Goal: Task Accomplishment & Management: Use online tool/utility

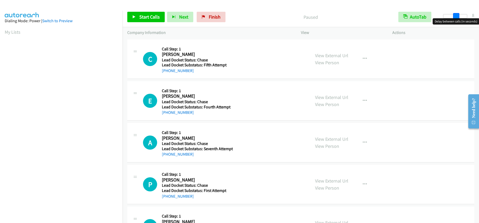
drag, startPoint x: 444, startPoint y: 18, endPoint x: 454, endPoint y: 16, distance: 10.8
click at [454, 16] on span at bounding box center [456, 16] width 6 height 6
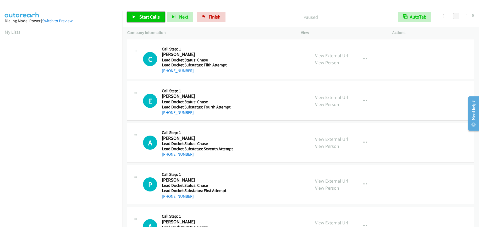
click at [151, 16] on span "Start Calls" at bounding box center [149, 17] width 20 height 6
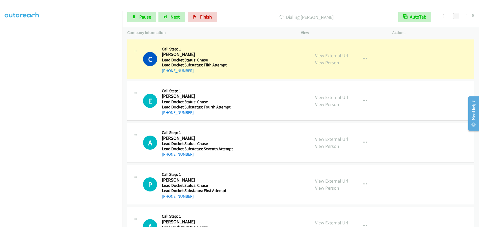
scroll to position [66, 0]
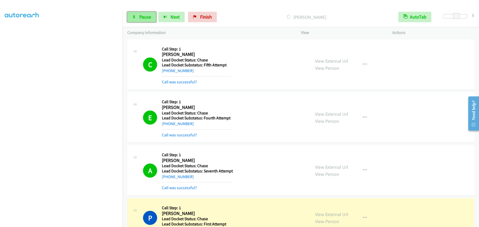
click at [141, 17] on span "Pause" at bounding box center [145, 17] width 12 height 6
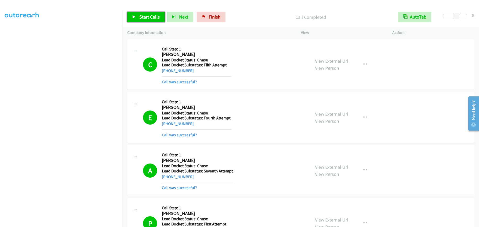
click at [151, 18] on span "Start Calls" at bounding box center [149, 17] width 20 height 6
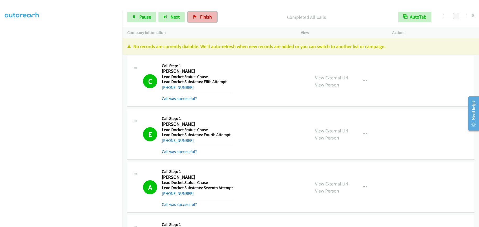
click at [211, 20] on link "Finish" at bounding box center [202, 17] width 29 height 10
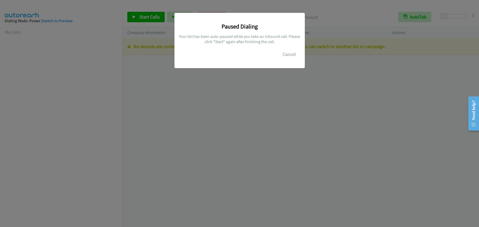
scroll to position [66, 0]
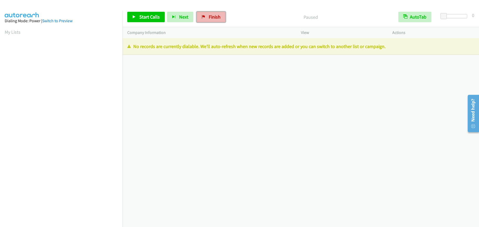
click at [217, 16] on span "Finish" at bounding box center [215, 17] width 12 height 6
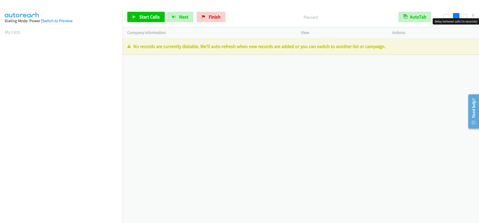
drag, startPoint x: 444, startPoint y: 14, endPoint x: 456, endPoint y: 16, distance: 12.0
click at [456, 16] on span at bounding box center [456, 16] width 6 height 6
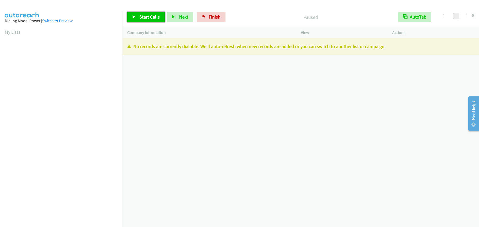
click at [153, 14] on span "Start Calls" at bounding box center [149, 17] width 20 height 6
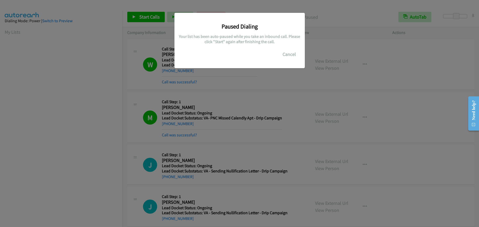
scroll to position [66, 0]
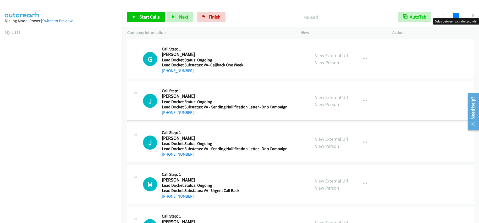
drag, startPoint x: 448, startPoint y: 14, endPoint x: 456, endPoint y: 13, distance: 7.9
click at [456, 13] on span at bounding box center [456, 16] width 6 height 6
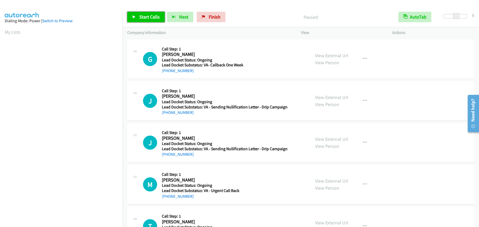
click at [145, 14] on span "Start Calls" at bounding box center [149, 17] width 20 height 6
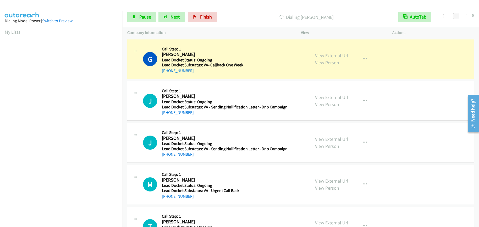
scroll to position [66, 0]
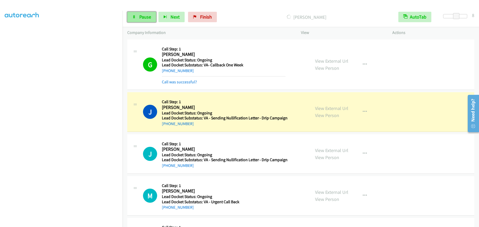
click at [150, 17] on span "Pause" at bounding box center [145, 17] width 12 height 6
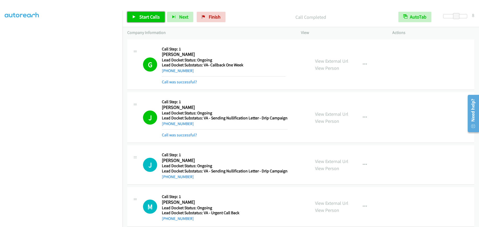
click at [153, 14] on link "Start Calls" at bounding box center [145, 17] width 37 height 10
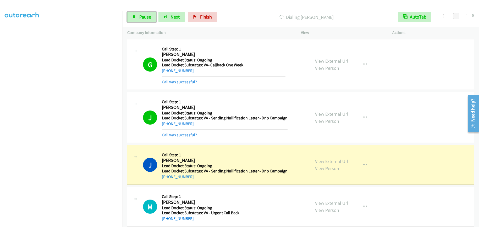
drag, startPoint x: 144, startPoint y: 14, endPoint x: 137, endPoint y: 30, distance: 17.3
click at [144, 14] on span "Pause" at bounding box center [145, 17] width 12 height 6
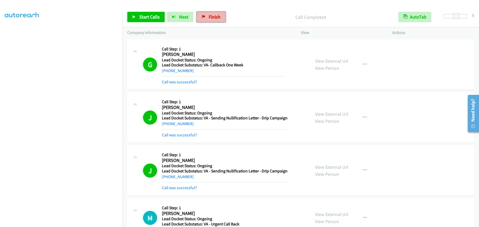
click at [203, 15] on icon at bounding box center [203, 17] width 4 height 4
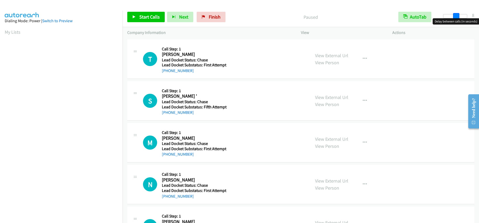
drag, startPoint x: 443, startPoint y: 16, endPoint x: 454, endPoint y: 13, distance: 12.2
click at [454, 13] on span at bounding box center [456, 16] width 6 height 6
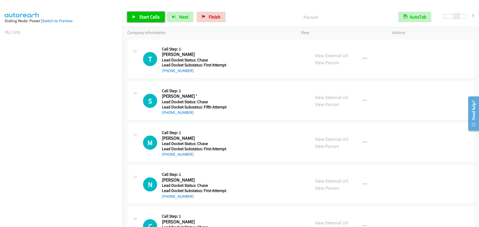
click at [152, 17] on span "Start Calls" at bounding box center [149, 17] width 20 height 6
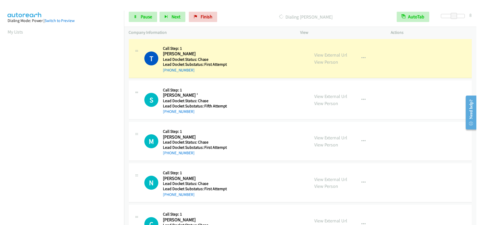
scroll to position [66, 0]
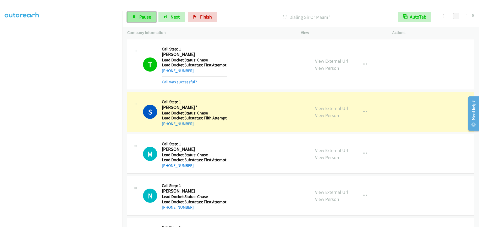
click at [145, 16] on span "Pause" at bounding box center [145, 17] width 12 height 6
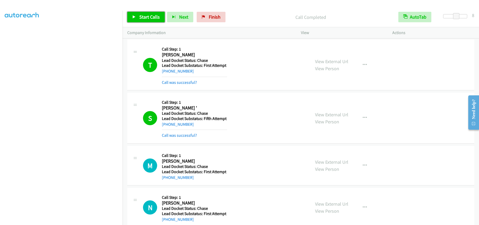
click at [154, 16] on span "Start Calls" at bounding box center [149, 17] width 20 height 6
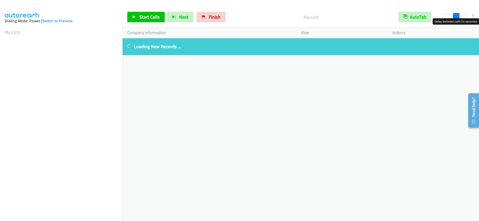
drag, startPoint x: 443, startPoint y: 15, endPoint x: 456, endPoint y: 17, distance: 12.4
click at [456, 17] on span at bounding box center [456, 16] width 6 height 6
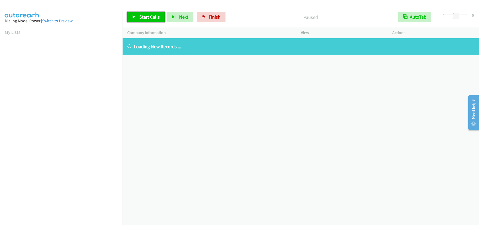
click at [154, 17] on span "Start Calls" at bounding box center [149, 17] width 20 height 6
click at [204, 17] on span "Finish" at bounding box center [206, 17] width 12 height 6
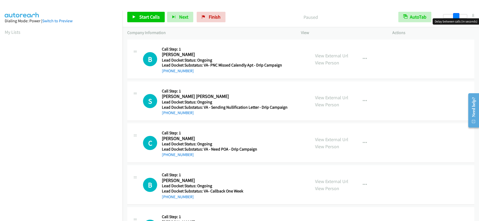
drag, startPoint x: 443, startPoint y: 15, endPoint x: 456, endPoint y: 13, distance: 12.7
click at [456, 13] on span at bounding box center [456, 16] width 6 height 6
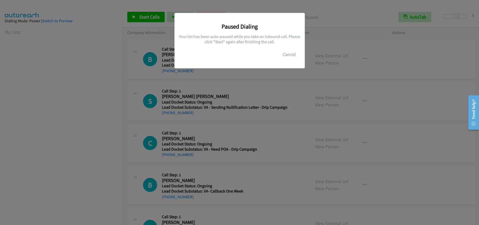
scroll to position [69, 0]
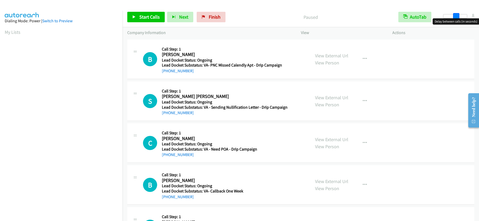
drag, startPoint x: 442, startPoint y: 15, endPoint x: 454, endPoint y: 16, distance: 12.1
click at [454, 16] on span at bounding box center [456, 16] width 6 height 6
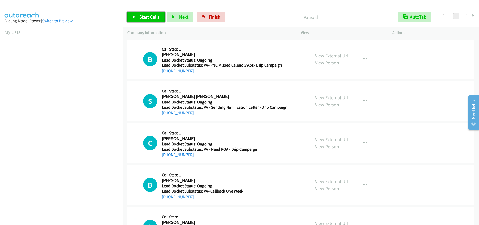
click at [145, 16] on span "Start Calls" at bounding box center [149, 17] width 20 height 6
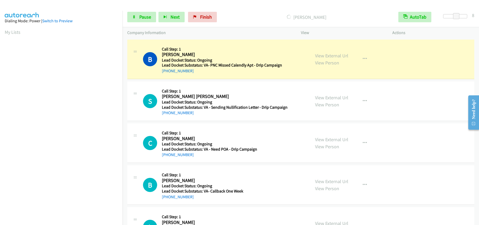
scroll to position [69, 0]
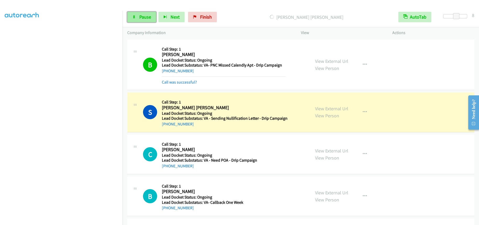
click at [147, 17] on span "Pause" at bounding box center [145, 17] width 12 height 6
